Goal: Transaction & Acquisition: Purchase product/service

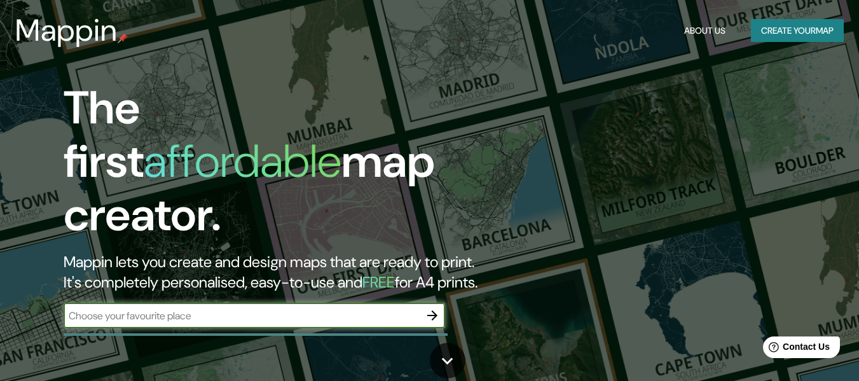
click at [430, 310] on icon "button" at bounding box center [432, 315] width 10 height 10
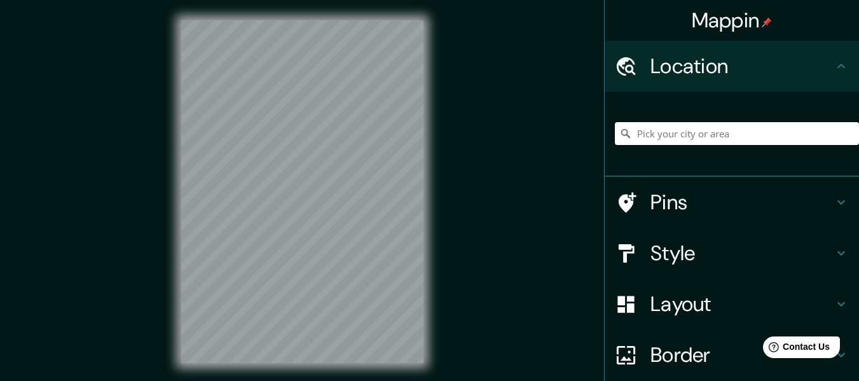
click at [672, 141] on input "Pick your city or area" at bounding box center [737, 133] width 244 height 23
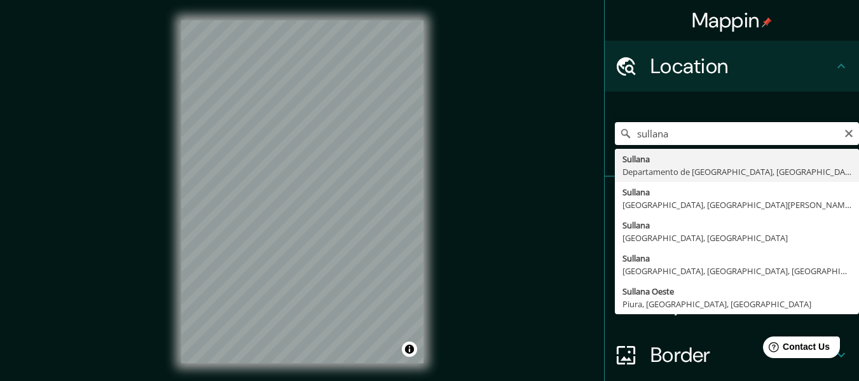
type input "Sullana, Departamento de Piura, Perú"
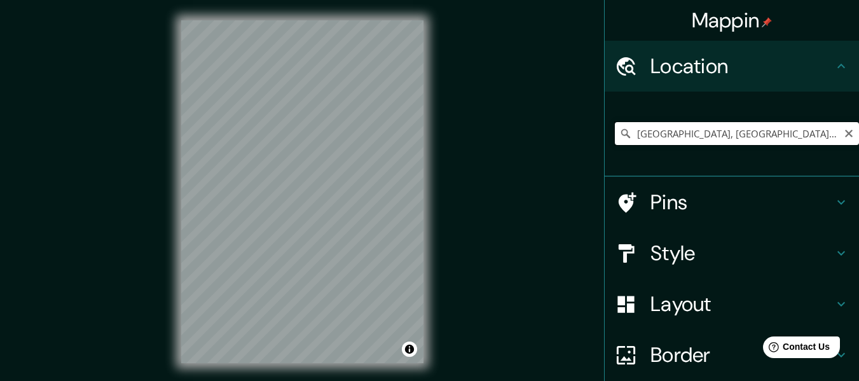
click at [685, 135] on input "Sullana, Departamento de Piura, Perú" at bounding box center [737, 133] width 244 height 23
click at [678, 132] on input "Sullana, Departamento de Piura, Perú" at bounding box center [737, 133] width 244 height 23
click at [677, 131] on input "Sullana, Departamento de Piura, Perú" at bounding box center [737, 133] width 244 height 23
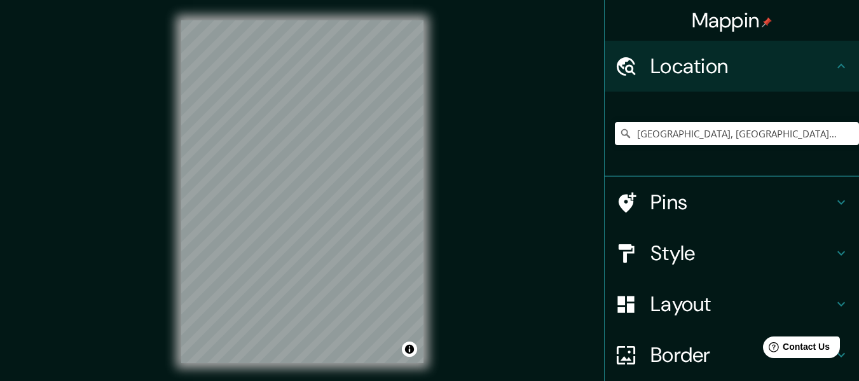
click at [739, 266] on div "Style" at bounding box center [732, 253] width 254 height 51
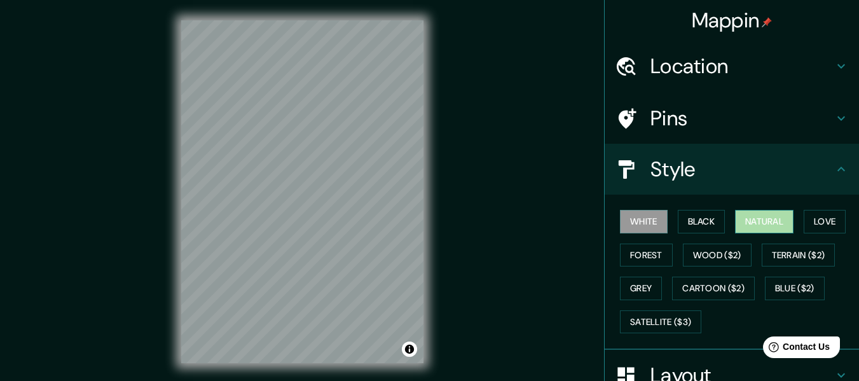
click at [762, 223] on button "Natural" at bounding box center [764, 222] width 59 height 24
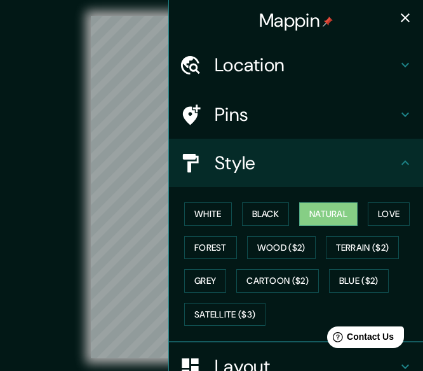
click at [401, 20] on icon "button" at bounding box center [405, 17] width 9 height 9
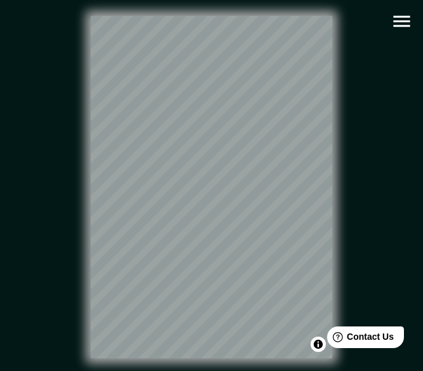
click at [401, 25] on icon "button" at bounding box center [402, 21] width 17 height 11
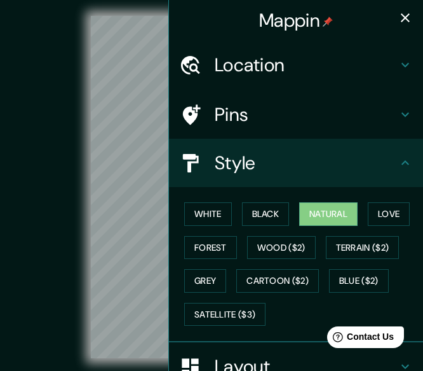
click at [280, 357] on h4 "Layout" at bounding box center [306, 366] width 183 height 23
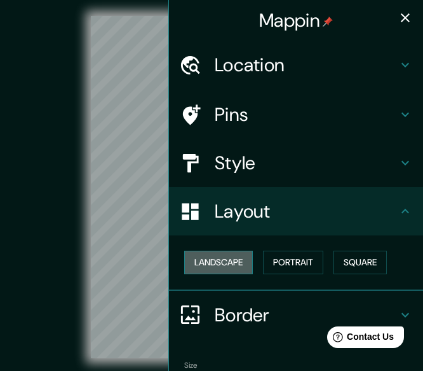
click at [229, 268] on button "Landscape" at bounding box center [218, 263] width 69 height 24
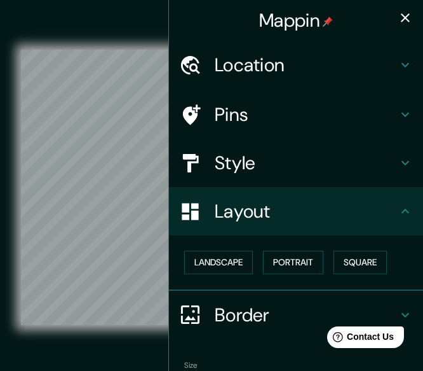
click at [127, 21] on div "© Mapbox © OpenStreetMap Improve this map" at bounding box center [211, 187] width 381 height 334
click at [401, 22] on icon "button" at bounding box center [405, 17] width 9 height 9
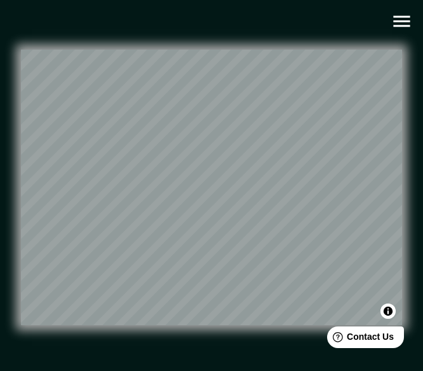
click at [402, 17] on icon "button" at bounding box center [402, 21] width 17 height 11
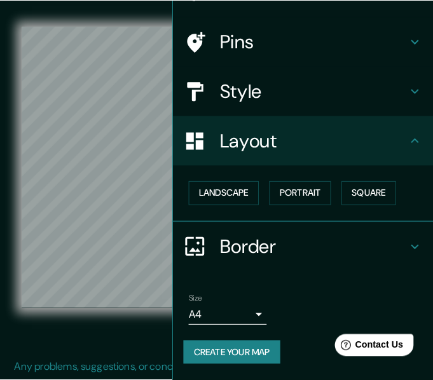
scroll to position [23, 0]
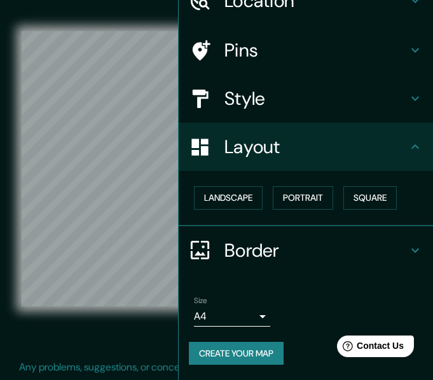
click at [234, 310] on body "Mappin Location Sullana, Departamento de Piura, Perú Pins Style Layout Landscap…" at bounding box center [216, 167] width 433 height 380
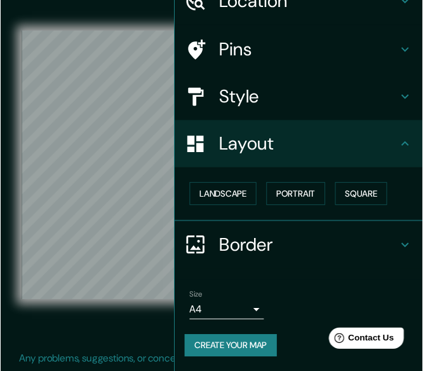
scroll to position [64, 0]
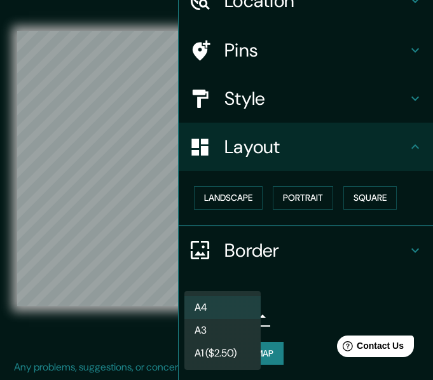
click at [234, 334] on li "A3" at bounding box center [222, 330] width 76 height 23
type input "a4"
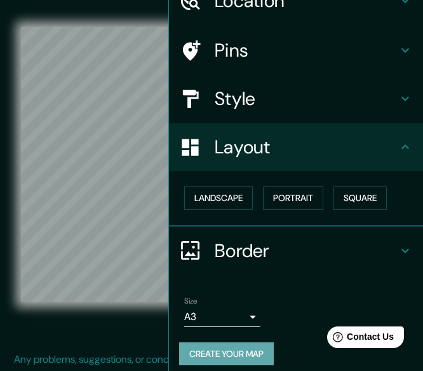
click at [256, 354] on button "Create your map" at bounding box center [226, 354] width 95 height 24
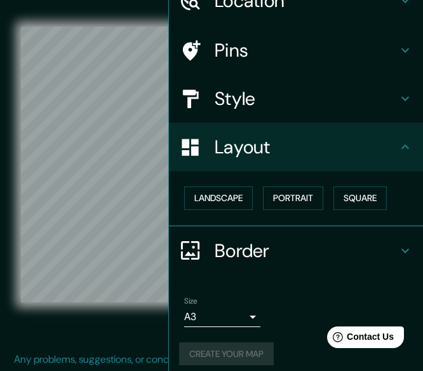
scroll to position [71, 0]
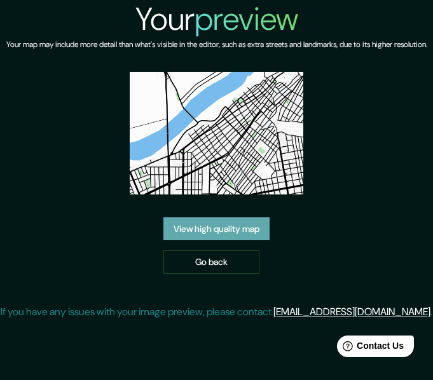
drag, startPoint x: 249, startPoint y: 170, endPoint x: 207, endPoint y: 243, distance: 83.4
click at [207, 241] on link "View high quality map" at bounding box center [216, 229] width 106 height 24
